Goal: Transaction & Acquisition: Book appointment/travel/reservation

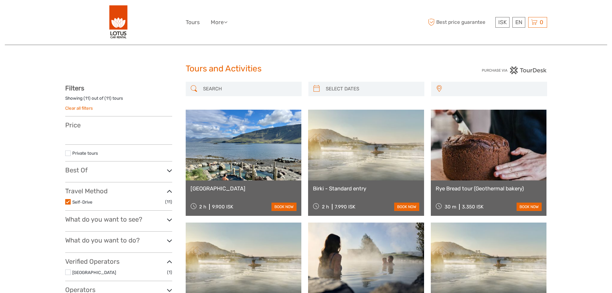
select select
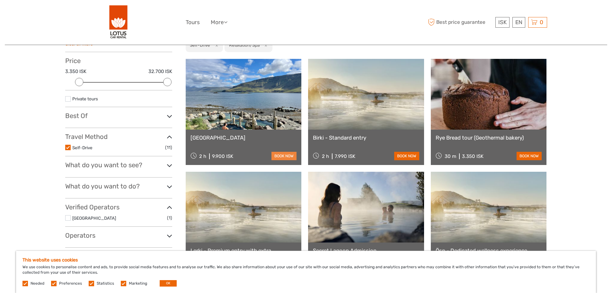
click at [283, 157] on link "book now" at bounding box center [284, 156] width 25 height 8
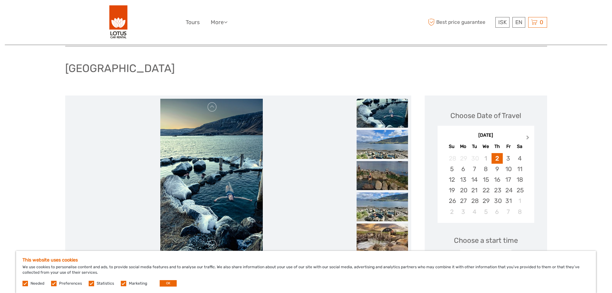
click at [524, 139] on button "Next Month" at bounding box center [529, 139] width 10 height 10
click at [513, 200] on div "28" at bounding box center [508, 200] width 11 height 11
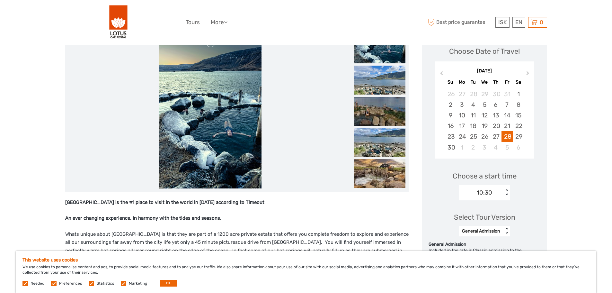
scroll to position [129, 0]
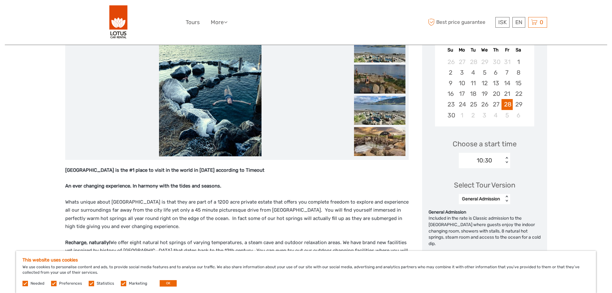
click at [504, 165] on div "10:30" at bounding box center [481, 161] width 45 height 10
click at [488, 193] on div "17:00" at bounding box center [484, 193] width 45 height 11
click at [498, 198] on div "General Admission" at bounding box center [481, 199] width 38 height 6
click at [495, 220] on div "General Admission" at bounding box center [484, 215] width 45 height 11
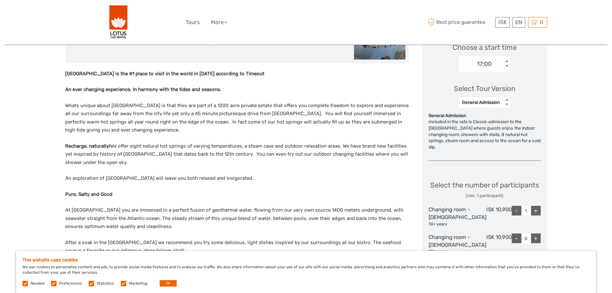
scroll to position [257, 0]
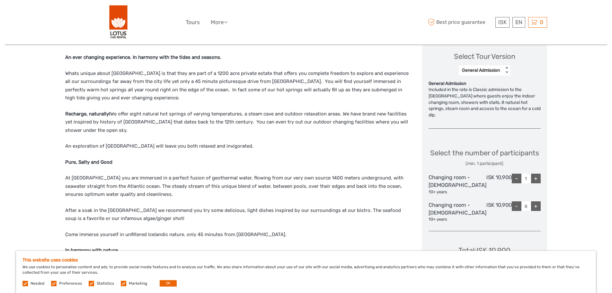
click at [533, 183] on div "+" at bounding box center [536, 179] width 10 height 10
click at [515, 183] on div "-" at bounding box center [517, 179] width 10 height 10
type input "1"
click at [540, 211] on div "+" at bounding box center [536, 206] width 10 height 10
type input "1"
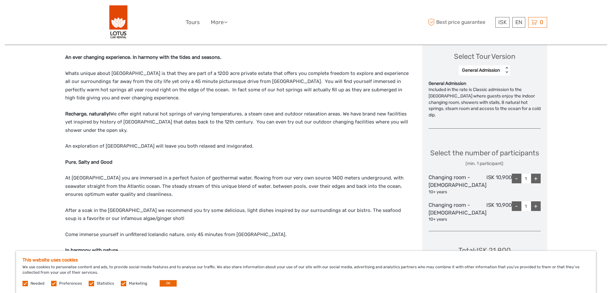
scroll to position [354, 0]
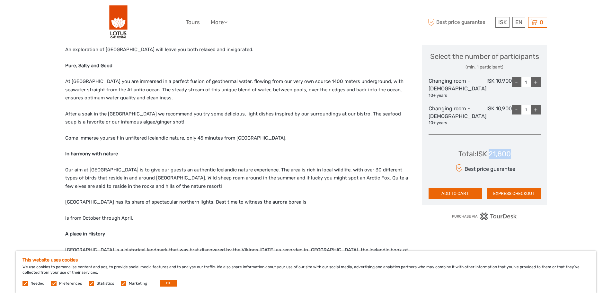
drag, startPoint x: 516, startPoint y: 159, endPoint x: 491, endPoint y: 162, distance: 25.9
click at [491, 162] on div "Total : ISK 21,800 Best price guarantee ADD TO CART EXPRESS CHECKOUT" at bounding box center [485, 169] width 112 height 59
click at [517, 199] on button "EXPRESS CHECKOUT" at bounding box center [514, 193] width 54 height 11
copy div "21,800"
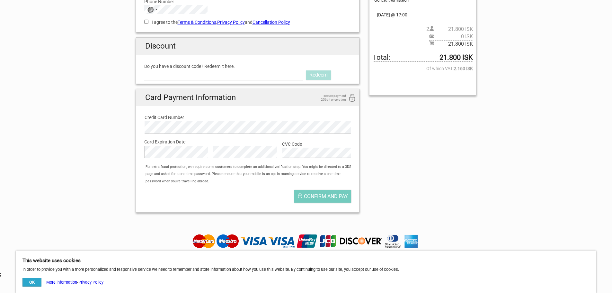
scroll to position [96, 0]
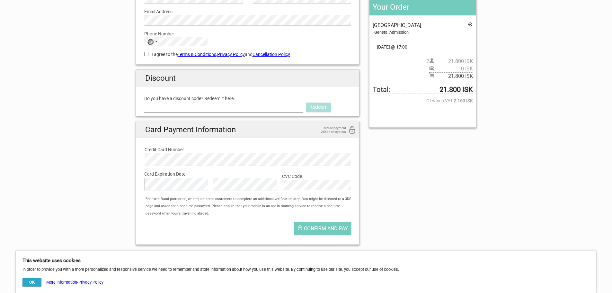
click at [272, 107] on input "Do you have a discount code? Redeem it here." at bounding box center [223, 107] width 159 height 10
paste input "LOTUS"
type input "LOTUS"
click at [313, 108] on link "Redeem" at bounding box center [318, 107] width 25 height 9
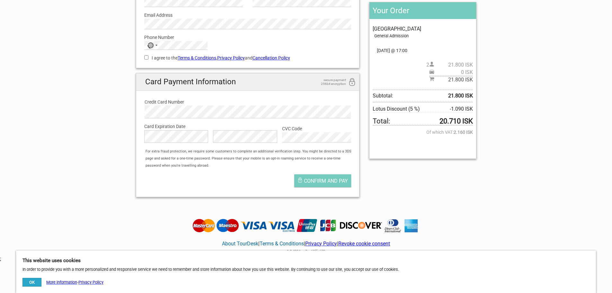
drag, startPoint x: 438, startPoint y: 122, endPoint x: 470, endPoint y: 121, distance: 32.5
click at [470, 121] on span "Total: 20.710 ISK" at bounding box center [423, 121] width 100 height 7
click at [474, 121] on div "Your Order Hvammsvík Natural Hot Springs General Admission Pickup: Select an op…" at bounding box center [422, 80] width 107 height 157
click at [476, 121] on div "Your Order Hvammsvík Natural Hot Springs General Admission Pickup: Select an op…" at bounding box center [422, 80] width 107 height 157
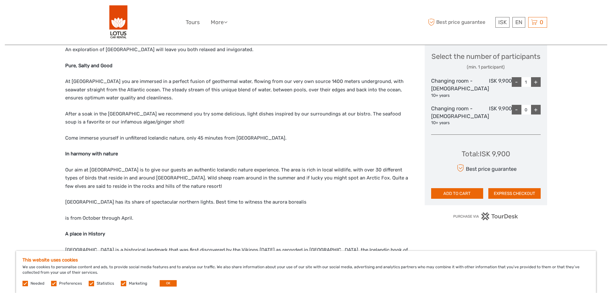
scroll to position [418, 0]
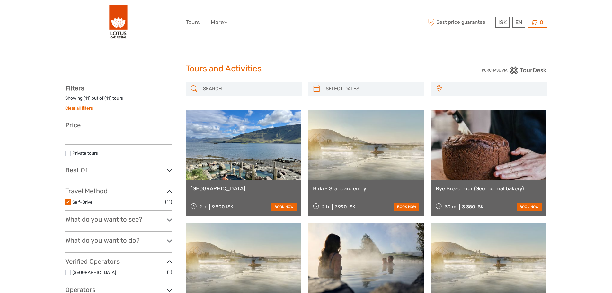
select select
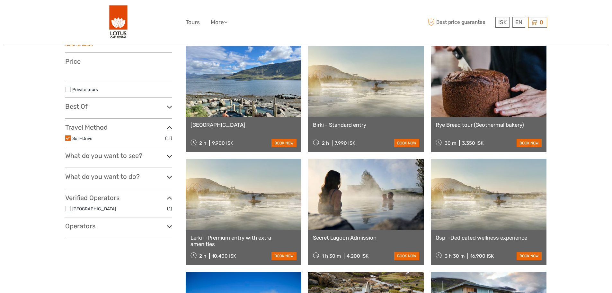
scroll to position [64, 0]
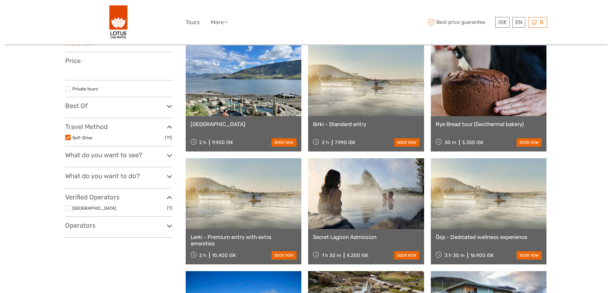
select select
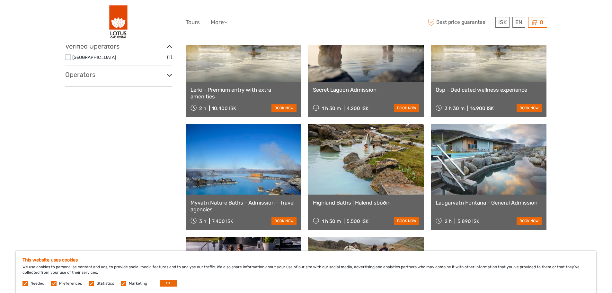
scroll to position [161, 0]
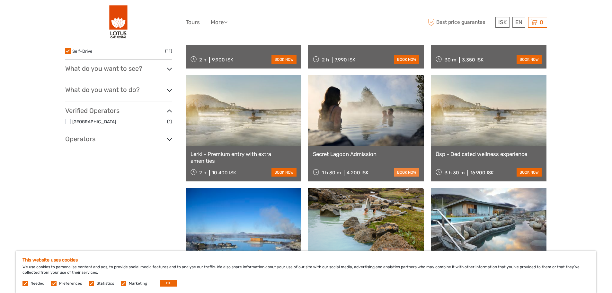
click at [409, 174] on link "book now" at bounding box center [406, 172] width 25 height 8
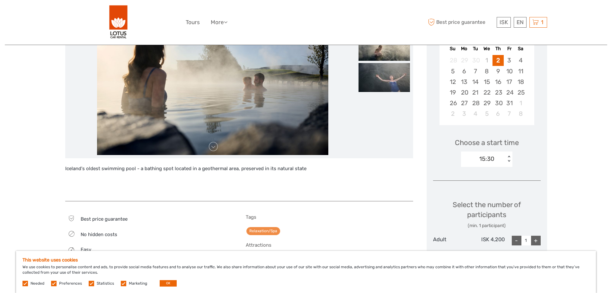
scroll to position [64, 0]
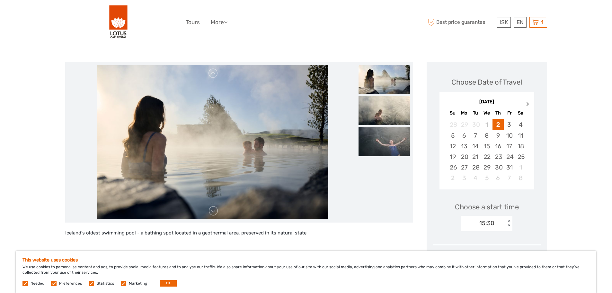
click at [526, 102] on button "Next Month" at bounding box center [529, 105] width 10 height 10
click at [449, 180] on div "30" at bounding box center [452, 178] width 11 height 11
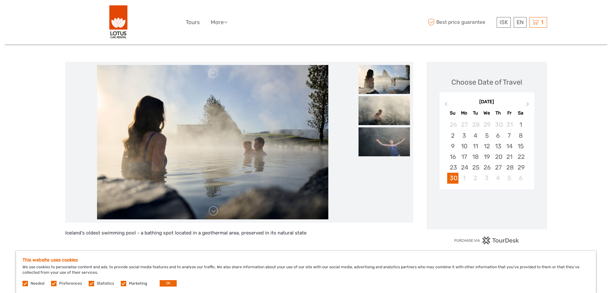
scroll to position [129, 0]
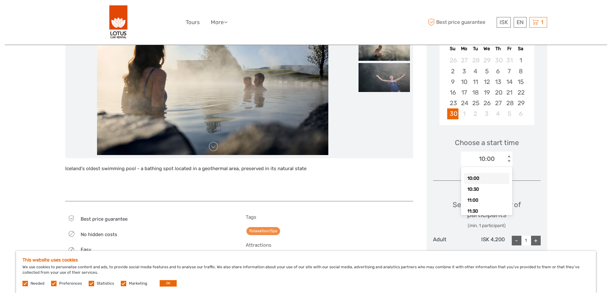
click at [496, 159] on div "10:00" at bounding box center [483, 159] width 45 height 10
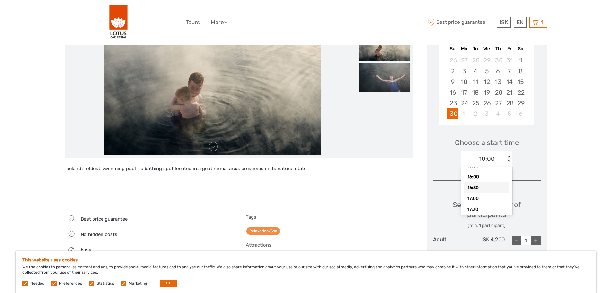
scroll to position [120, 0]
click at [485, 179] on div "15:30" at bounding box center [486, 178] width 45 height 11
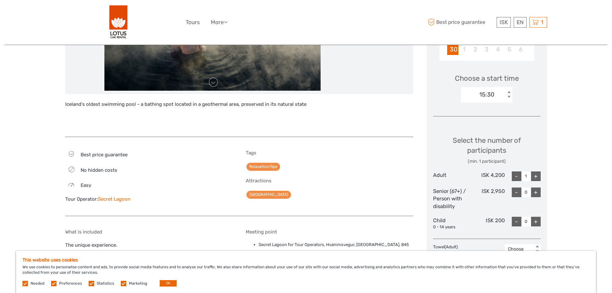
click at [536, 175] on div "+" at bounding box center [536, 176] width 10 height 10
type input "2"
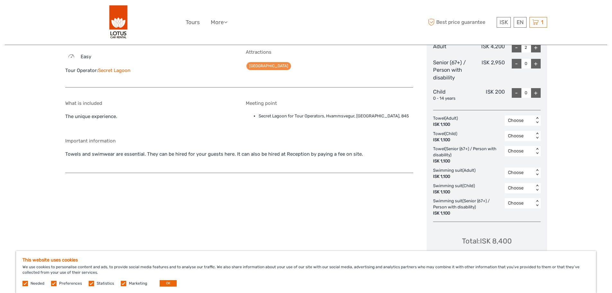
scroll to position [386, 0]
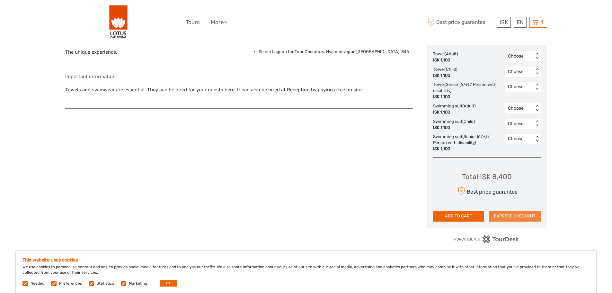
click at [519, 218] on button "EXPRESS CHECKOUT" at bounding box center [514, 215] width 51 height 11
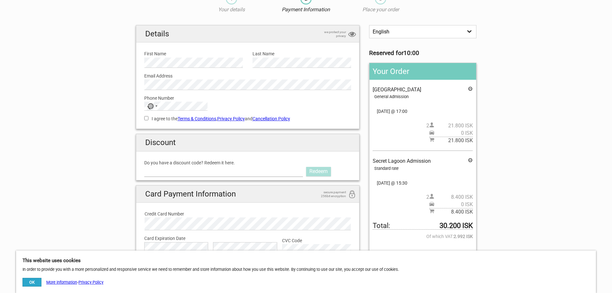
click at [201, 167] on input "Do you have a discount code? Redeem it here." at bounding box center [223, 171] width 159 height 10
paste input "LOTUS"
type input "LOTUS"
click at [318, 173] on link "Redeem" at bounding box center [318, 171] width 25 height 9
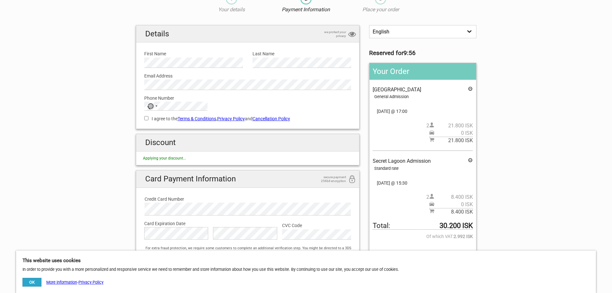
scroll to position [64, 0]
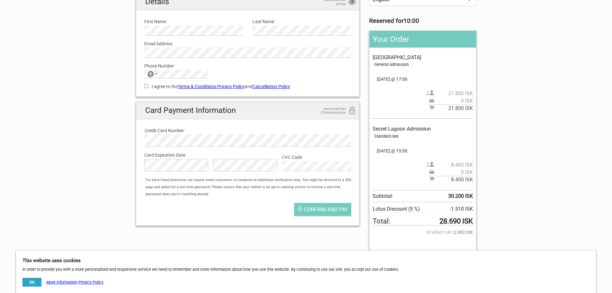
drag, startPoint x: 438, startPoint y: 221, endPoint x: 485, endPoint y: 219, distance: 47.3
click at [485, 219] on div "1 Your details 2 Payment Information 3 Place your order English Español Deutsch…" at bounding box center [306, 109] width 360 height 309
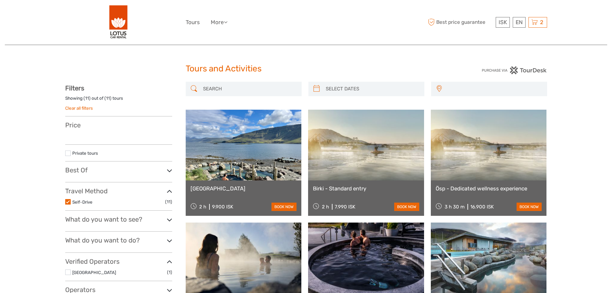
select select
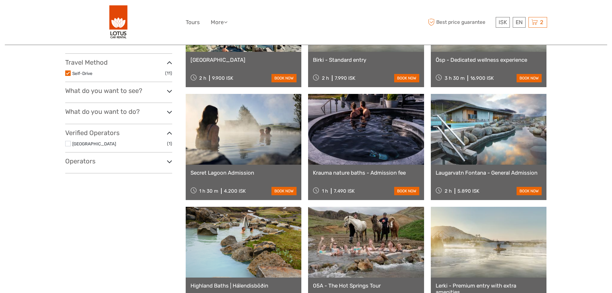
select select
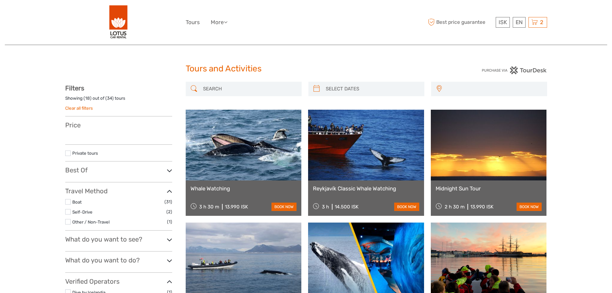
select select
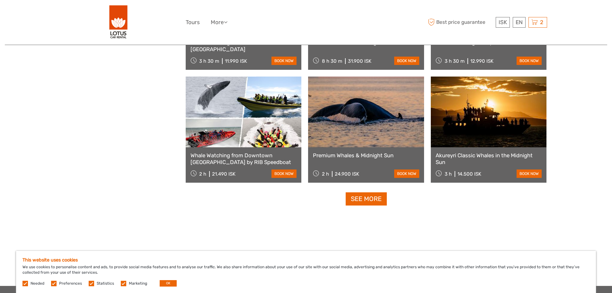
scroll to position [737, 0]
